Goal: Information Seeking & Learning: Learn about a topic

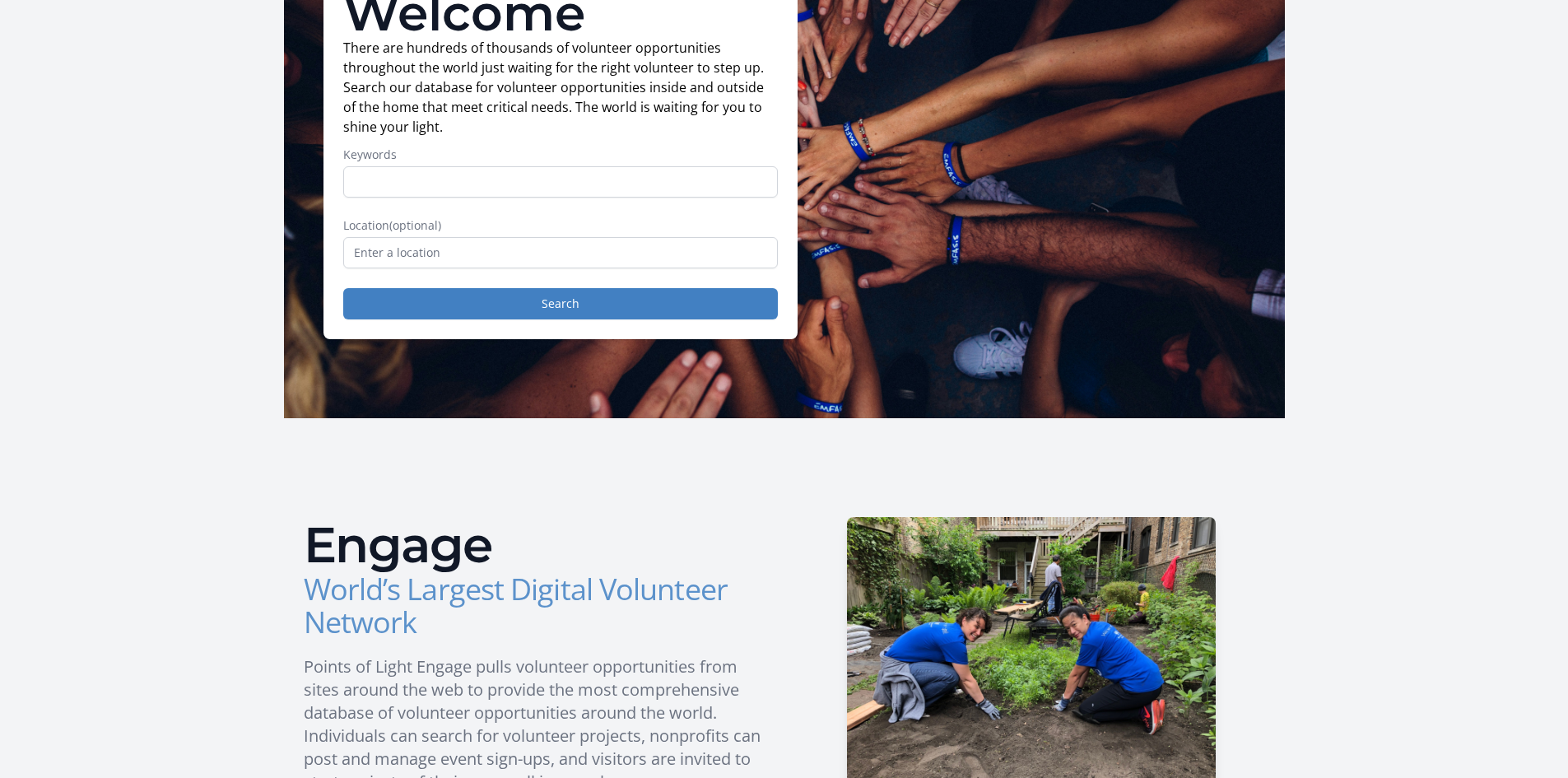
scroll to position [165, 0]
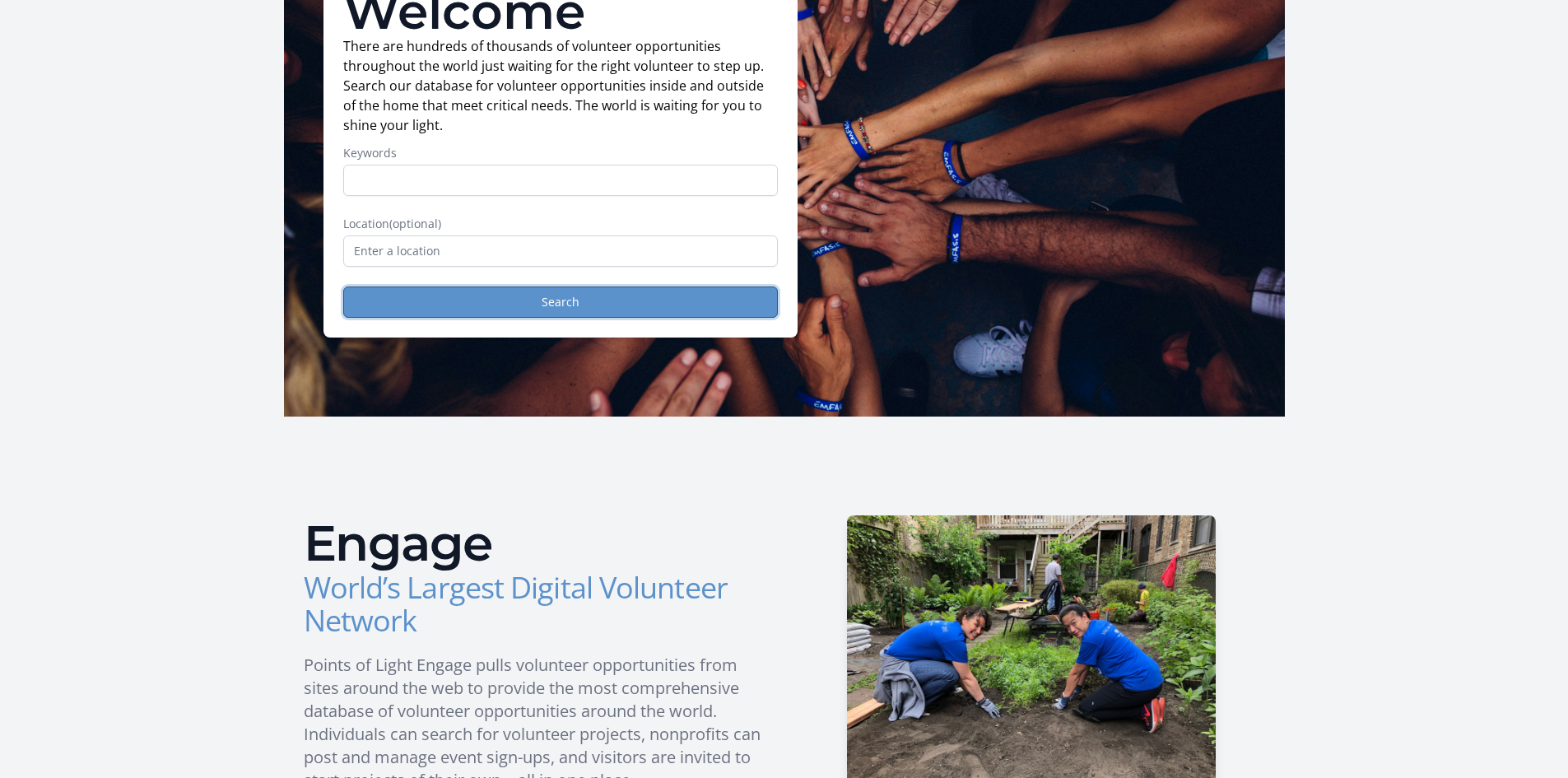
click at [508, 307] on button "Search" at bounding box center [560, 301] width 435 height 31
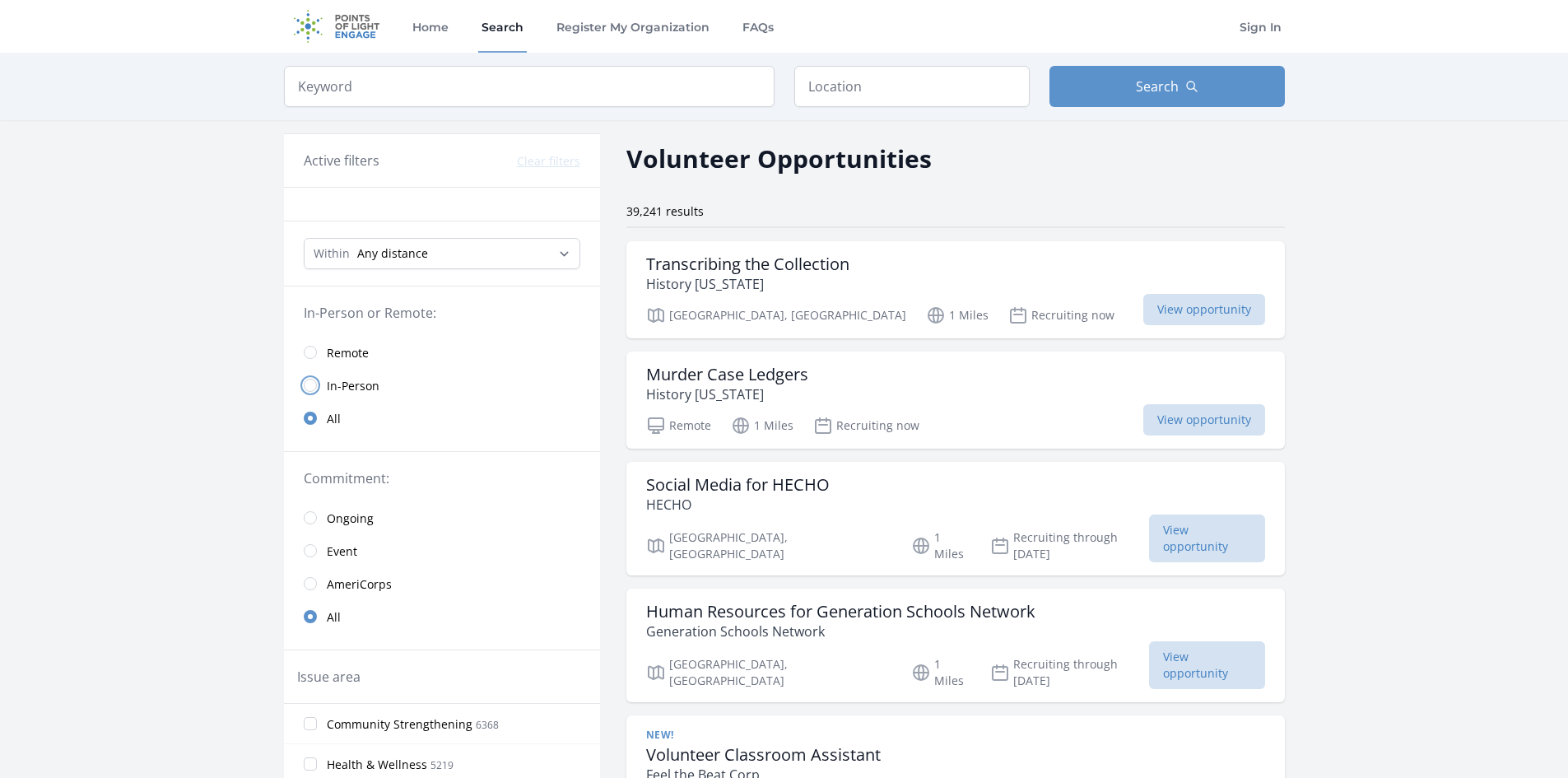
click at [311, 381] on input "radio" at bounding box center [310, 385] width 13 height 13
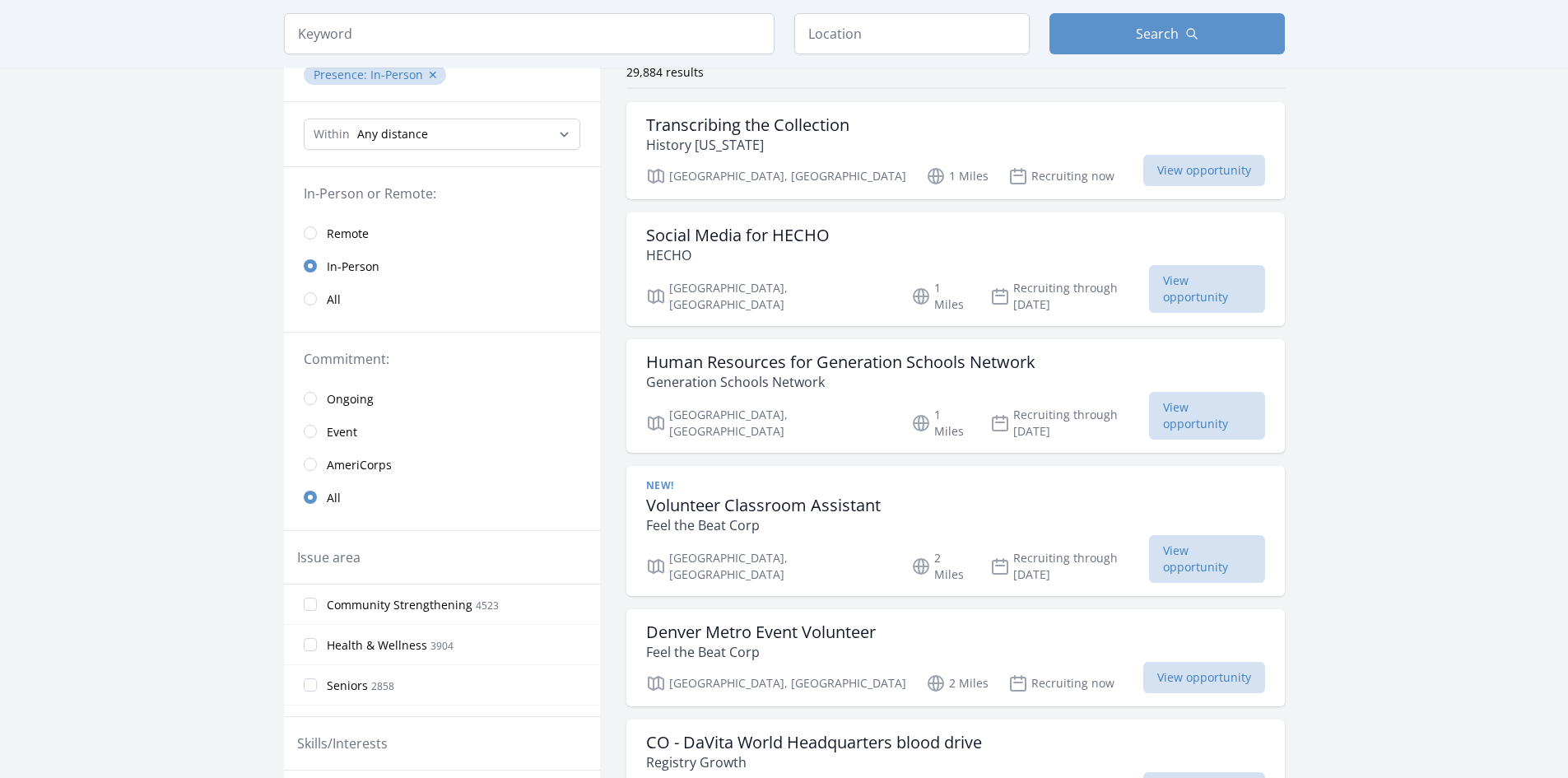
scroll to position [165, 0]
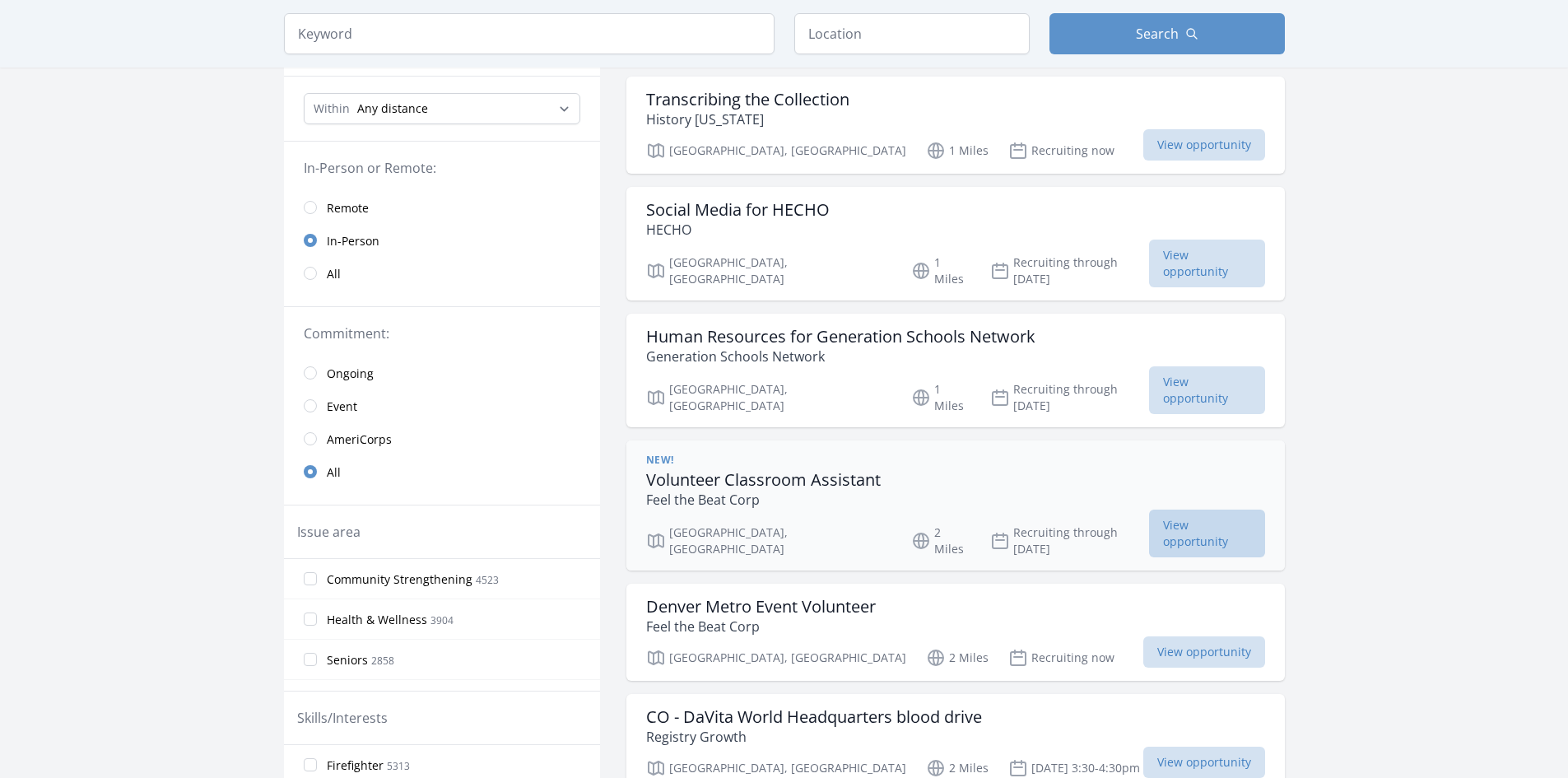
click at [1213, 509] on span "View opportunity" at bounding box center [1206, 532] width 116 height 48
